Goal: Find specific page/section: Locate item on page

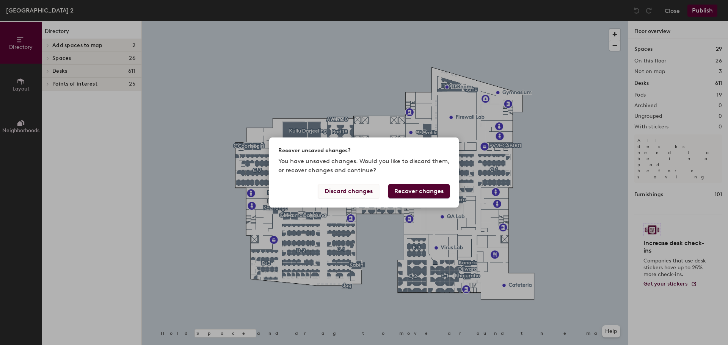
click at [357, 194] on button "Discard changes" at bounding box center [348, 191] width 61 height 14
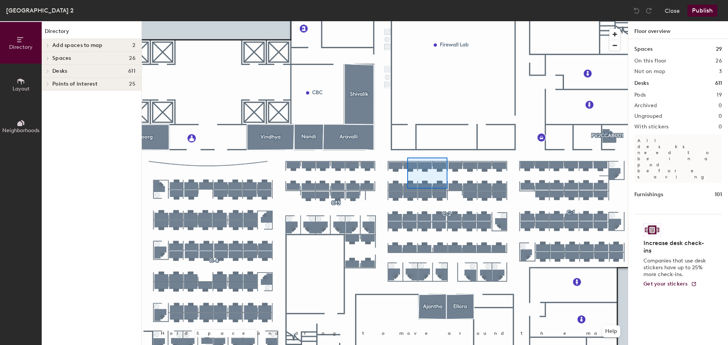
click at [408, 21] on div at bounding box center [385, 21] width 486 height 0
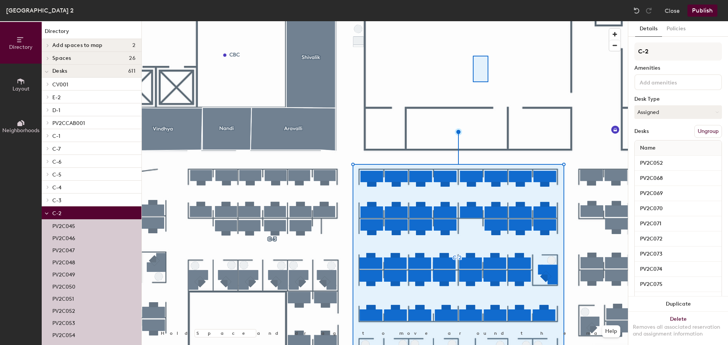
click at [473, 21] on div at bounding box center [385, 21] width 486 height 0
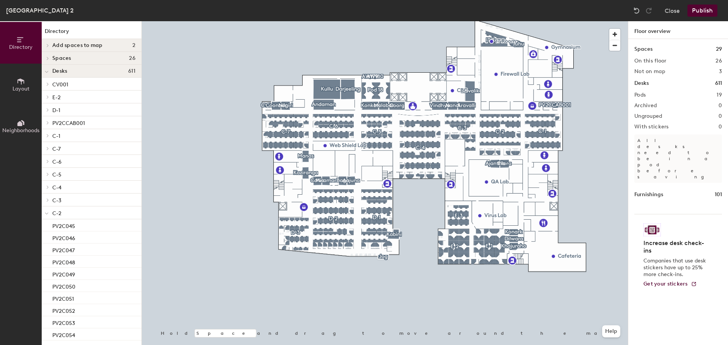
click at [488, 21] on div at bounding box center [385, 21] width 486 height 0
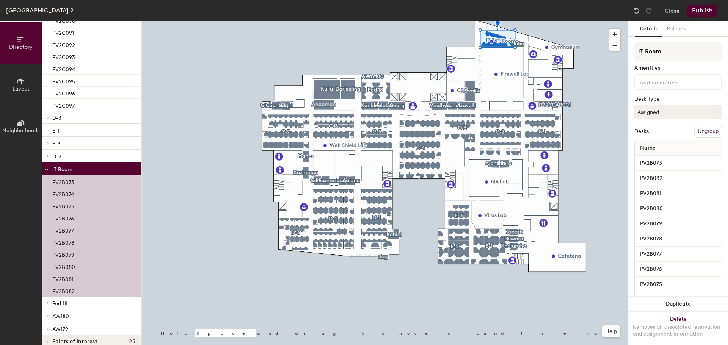
scroll to position [761, 0]
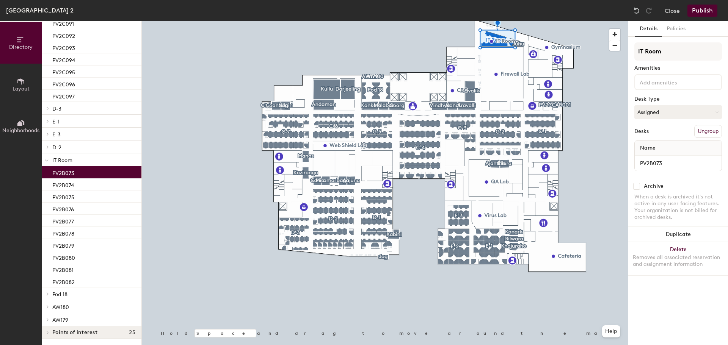
click at [69, 174] on p "PV2B073" at bounding box center [63, 172] width 22 height 9
click at [69, 184] on p "PV2B074" at bounding box center [63, 184] width 22 height 9
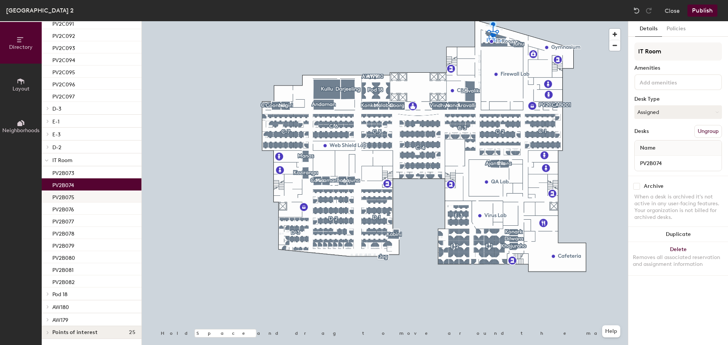
click at [64, 197] on p "PV2B075" at bounding box center [63, 196] width 22 height 9
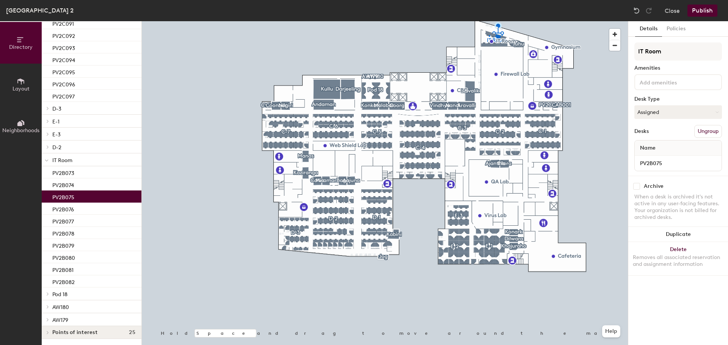
click at [489, 21] on div at bounding box center [385, 21] width 486 height 0
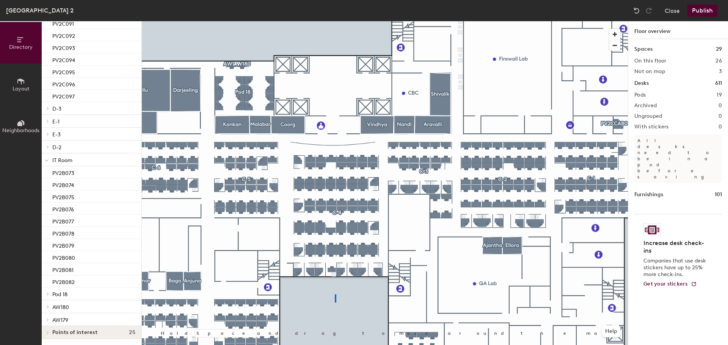
click at [335, 21] on div at bounding box center [385, 21] width 486 height 0
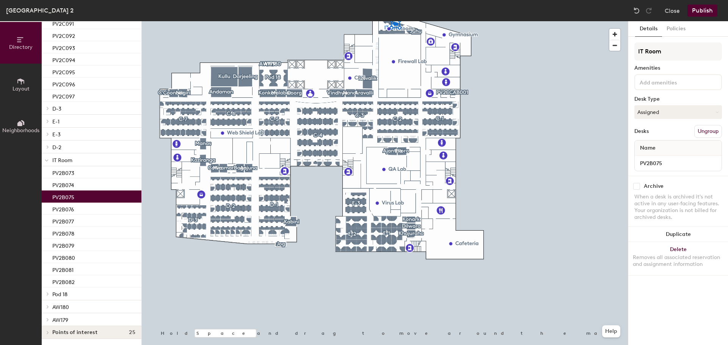
click at [322, 21] on div at bounding box center [385, 21] width 486 height 0
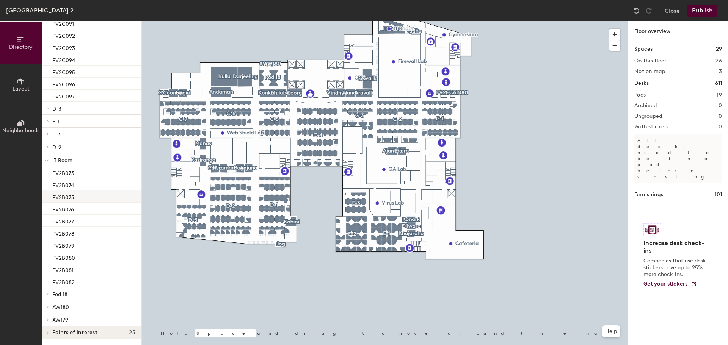
click at [73, 196] on p "PV2B075" at bounding box center [63, 196] width 22 height 9
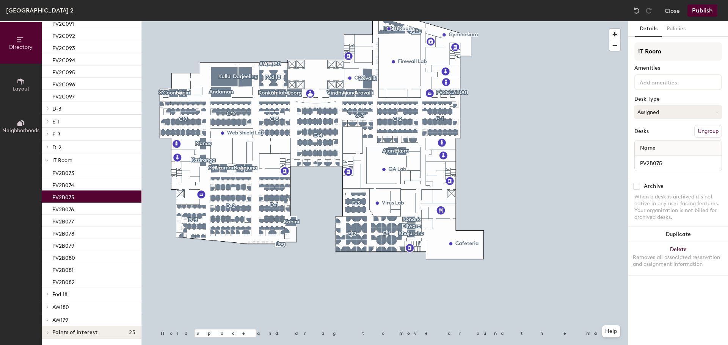
click at [76, 195] on div "PV2B075" at bounding box center [92, 197] width 100 height 12
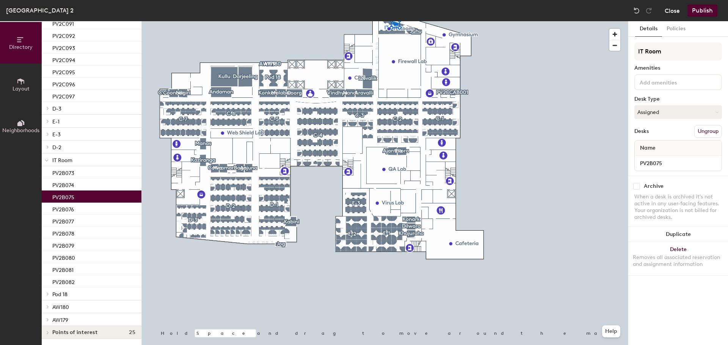
click at [666, 11] on button "Close" at bounding box center [672, 11] width 15 height 12
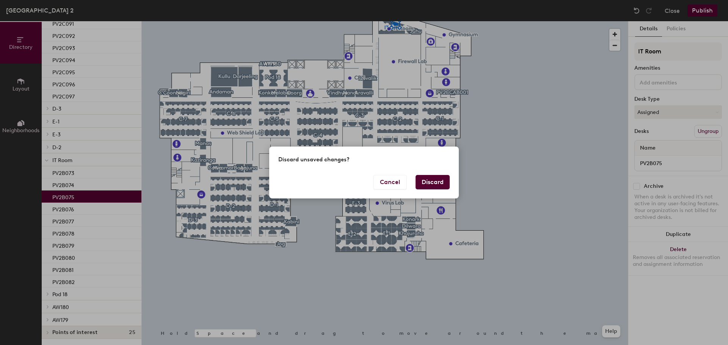
click at [439, 181] on button "Discard" at bounding box center [433, 182] width 34 height 14
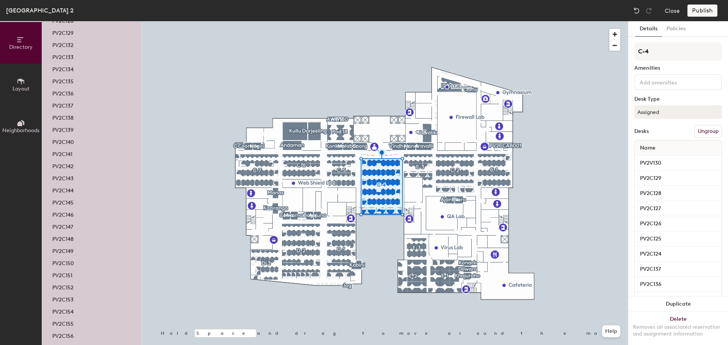
scroll to position [265, 0]
click at [61, 295] on p "PV2C154" at bounding box center [62, 298] width 21 height 9
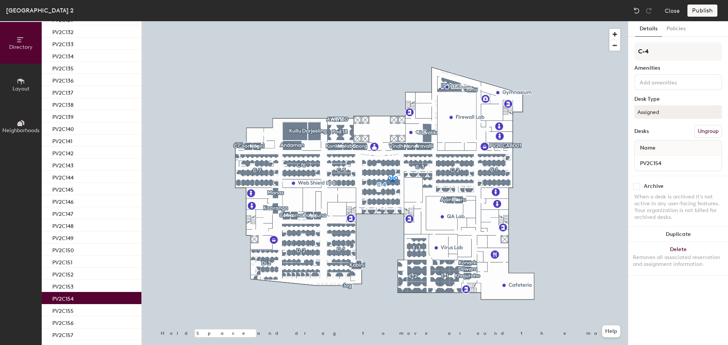
click at [645, 150] on span "Name" at bounding box center [647, 148] width 23 height 14
click at [645, 147] on span "Name" at bounding box center [647, 148] width 23 height 14
click at [82, 304] on div "PV2C154" at bounding box center [92, 298] width 100 height 12
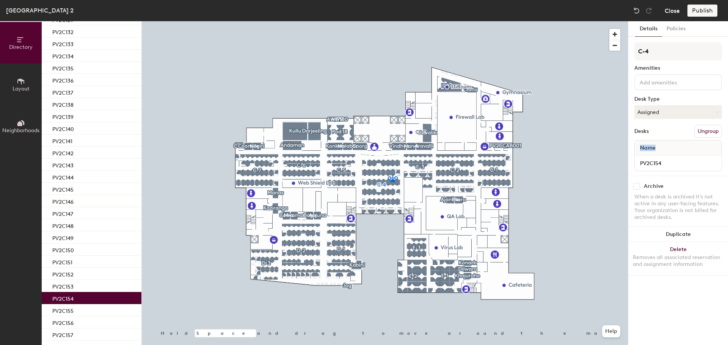
click at [672, 13] on button "Close" at bounding box center [672, 11] width 15 height 12
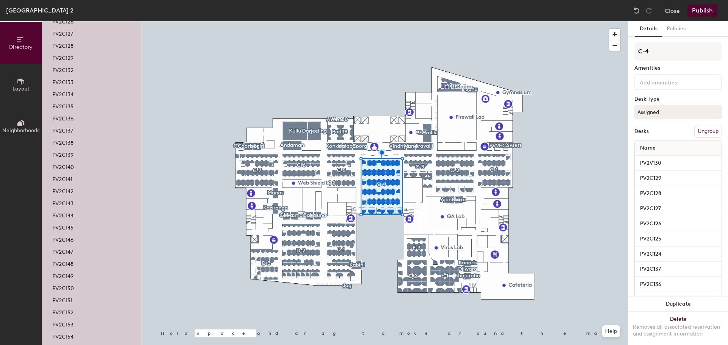
scroll to position [265, 0]
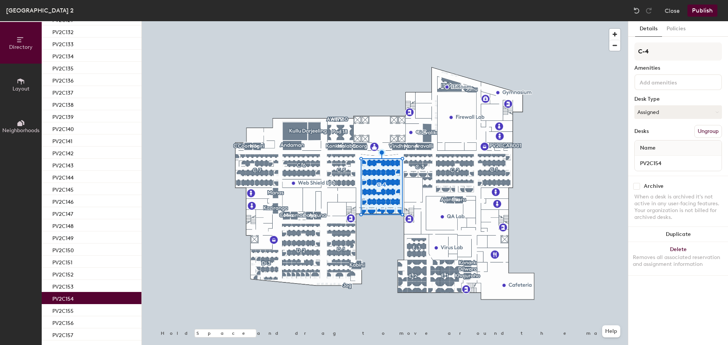
click at [65, 299] on p "PV2C154" at bounding box center [62, 298] width 21 height 9
click at [66, 299] on p "PV2C154" at bounding box center [62, 298] width 21 height 9
